Goal: Task Accomplishment & Management: Manage account settings

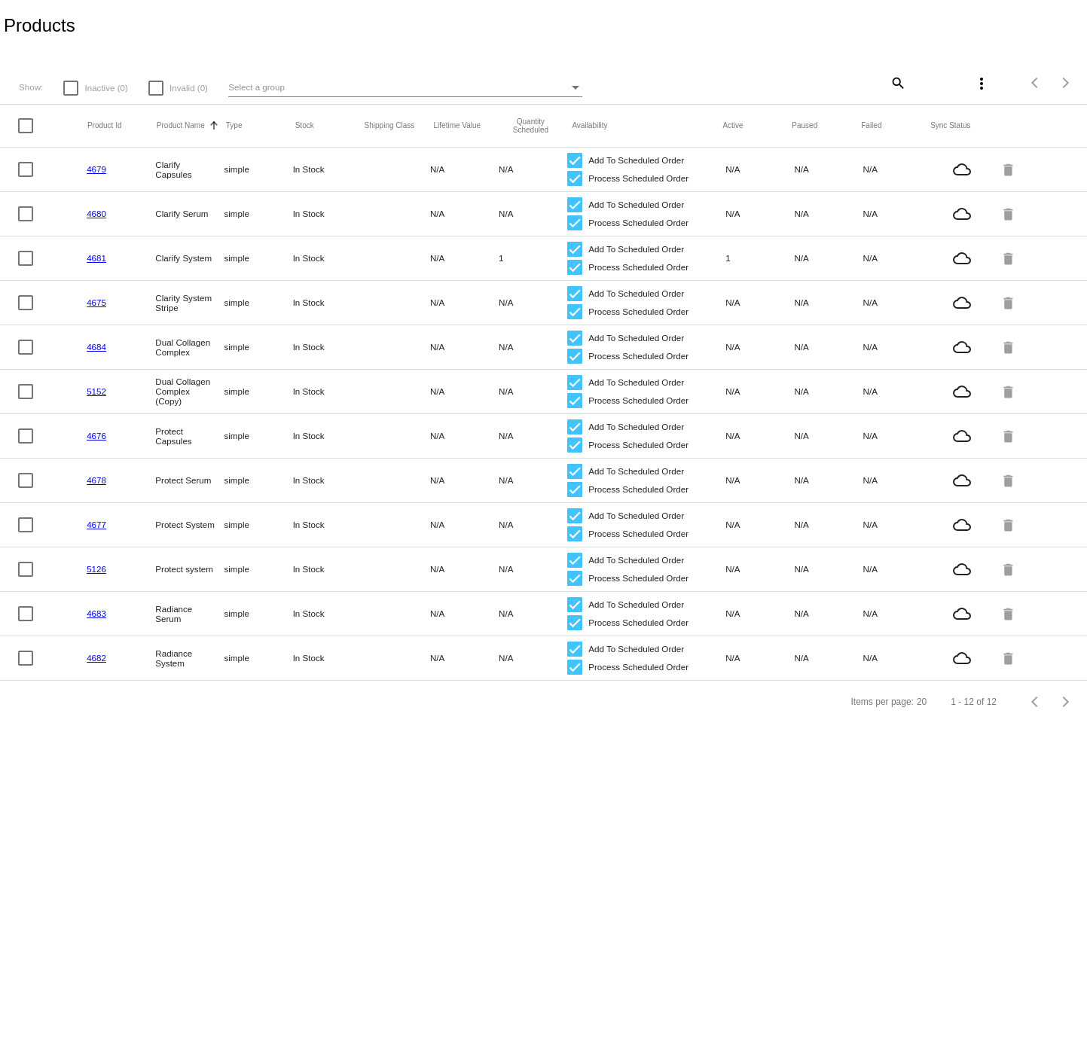
click at [92, 169] on link "4679" at bounding box center [97, 169] width 20 height 10
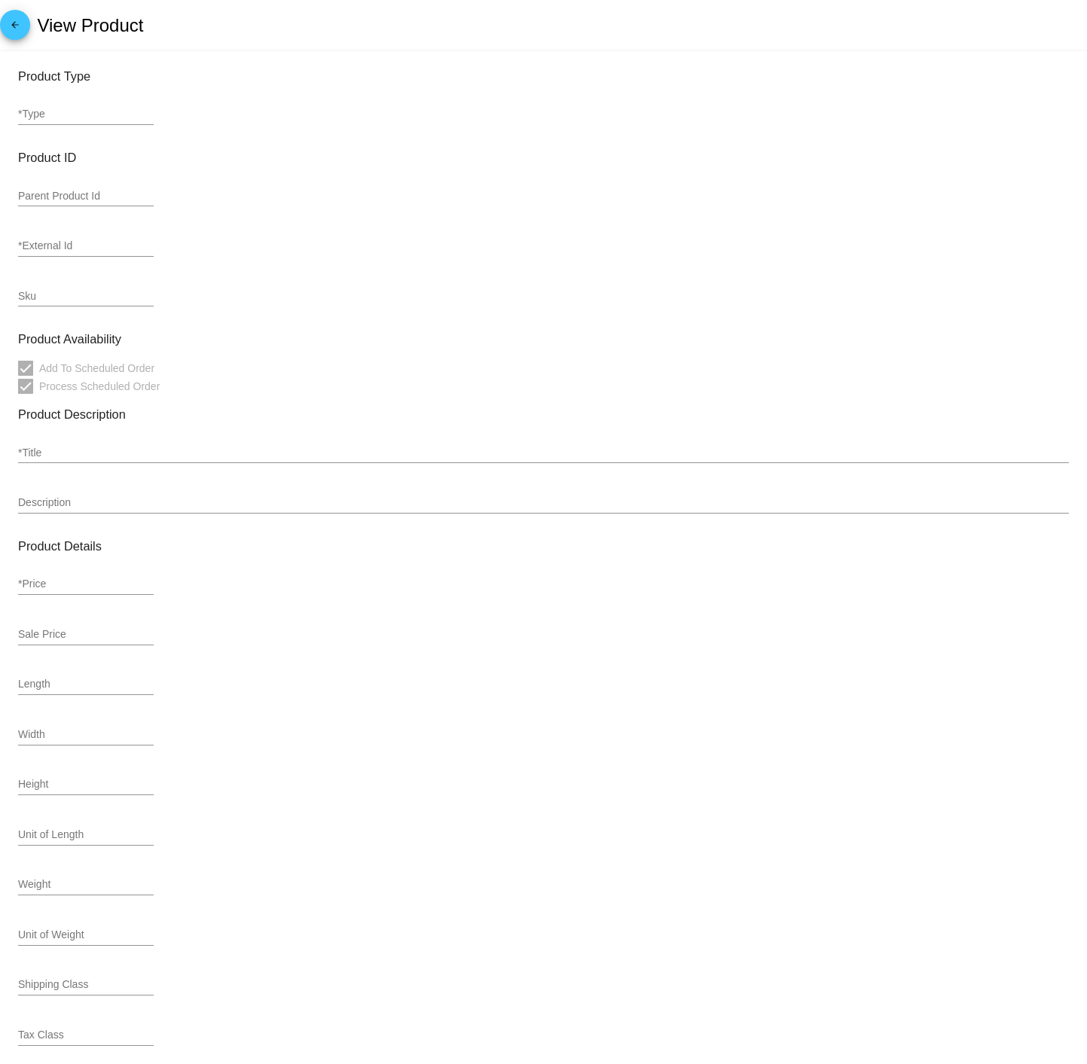
type input "simple"
type input "4679"
type input "Clarify Capsules"
type input "32.5"
type input "27.63"
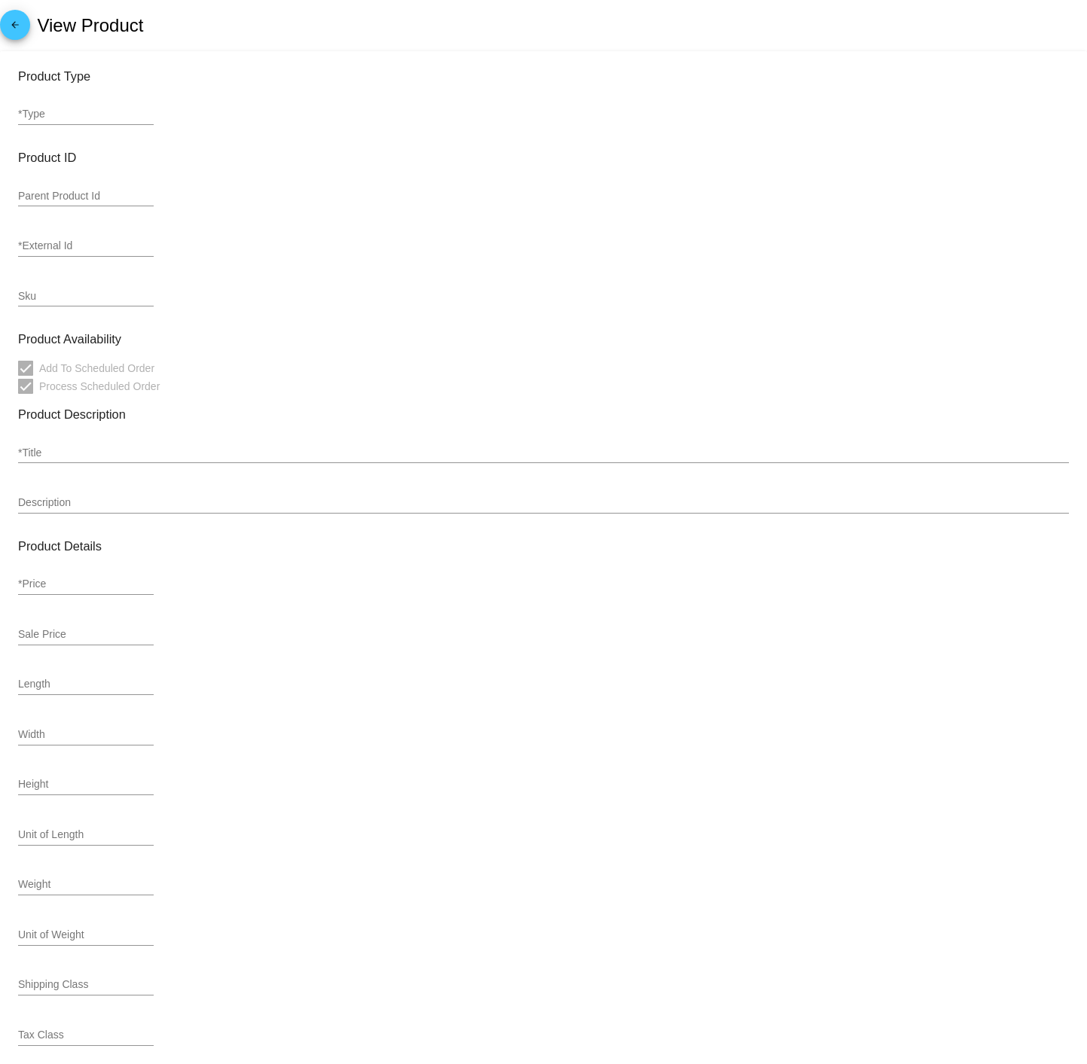
type input "In Stock"
